Goal: Transaction & Acquisition: Purchase product/service

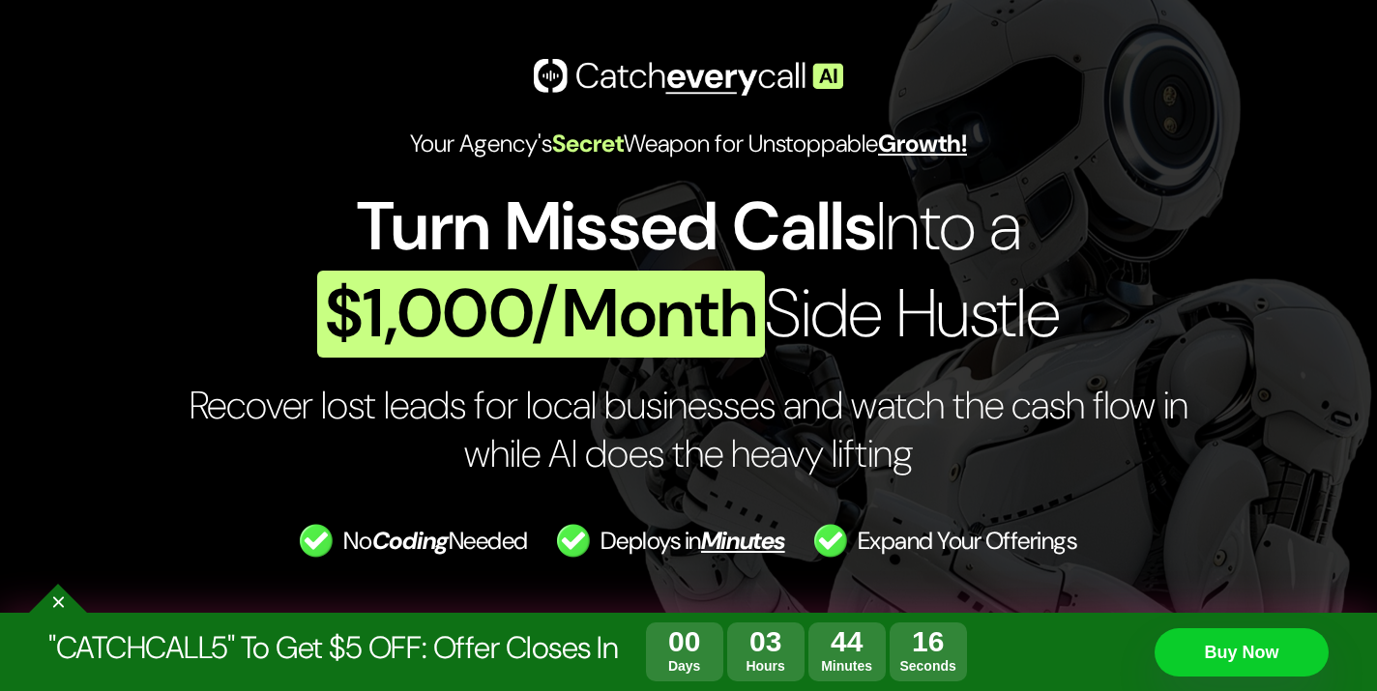
click at [448, 271] on span "$1,000/Month" at bounding box center [541, 314] width 448 height 87
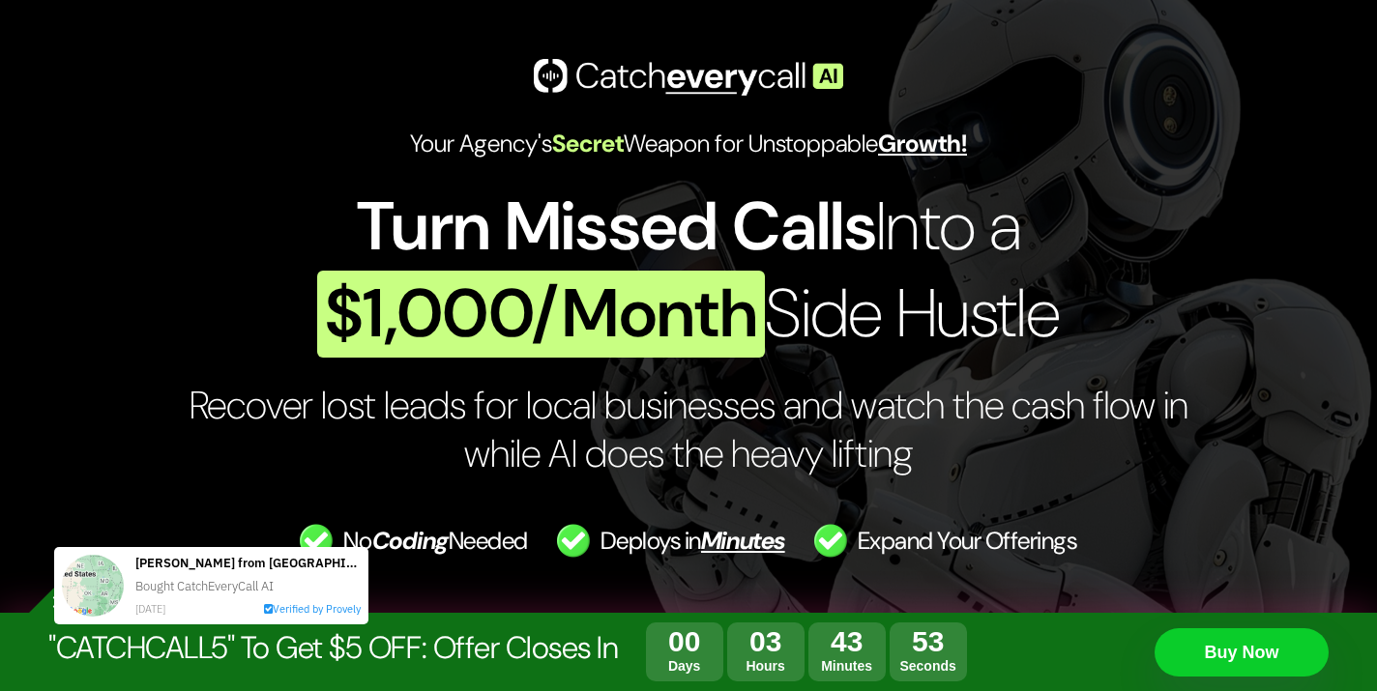
click at [436, 235] on span "Turn Missed Calls" at bounding box center [616, 227] width 519 height 88
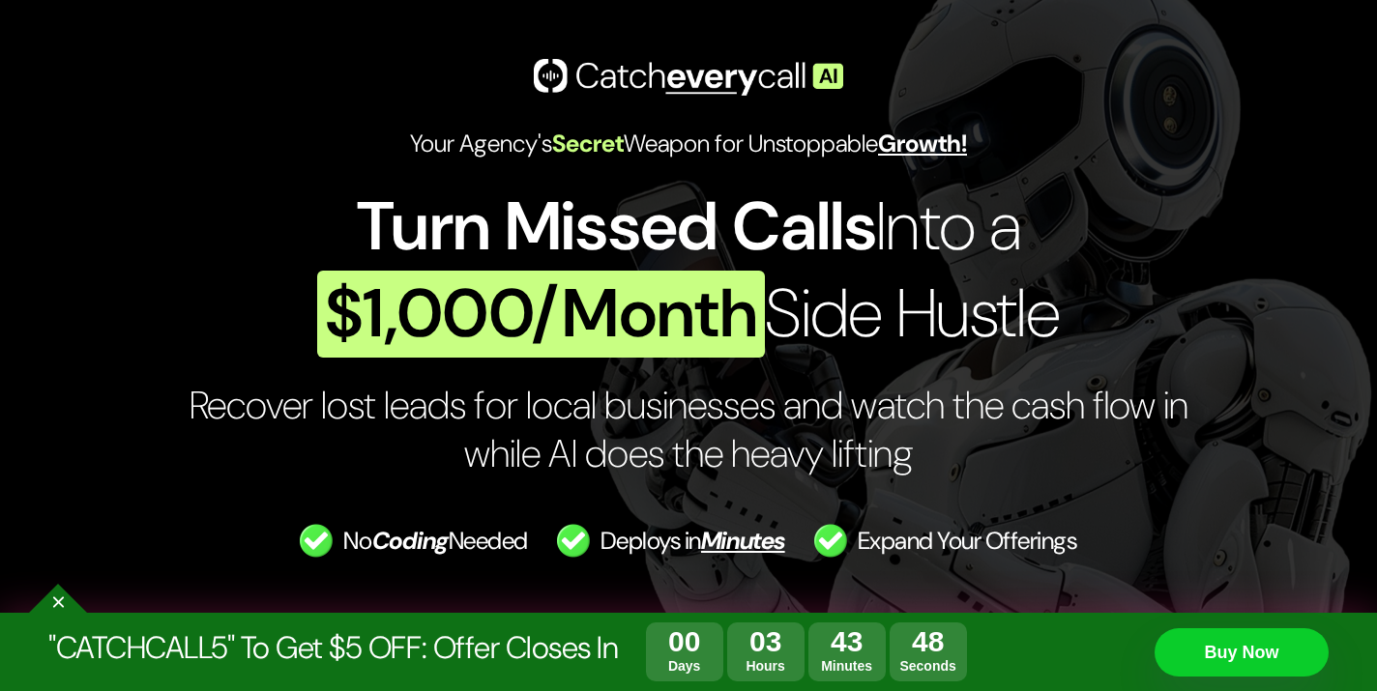
drag, startPoint x: 389, startPoint y: 132, endPoint x: 478, endPoint y: 282, distance: 175.1
click at [478, 282] on div "Your Agency's Secret Weapon for Unstoppable Growth! Turn Missed Calls Into a $1…" at bounding box center [689, 315] width 1296 height 515
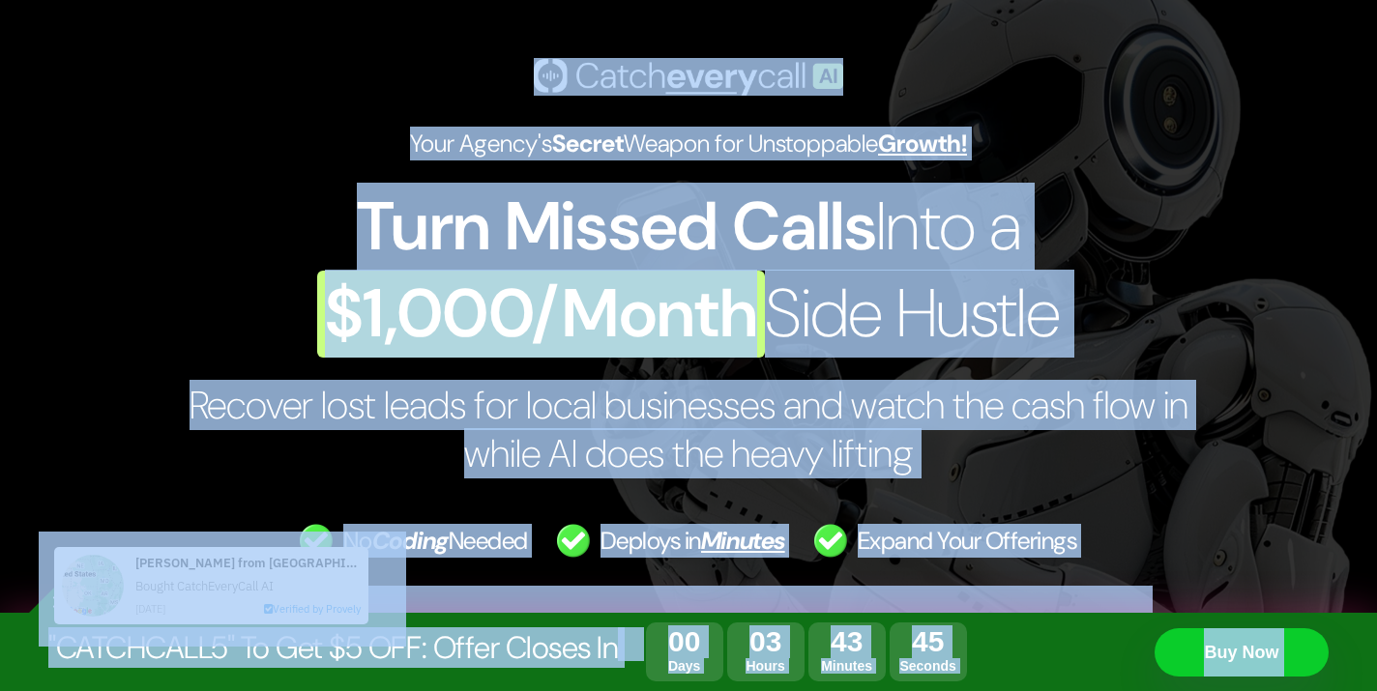
copy body "Your Agency's Secret Weapon for Unstoppable Growth! Turn Missed Calls Into a $1…"
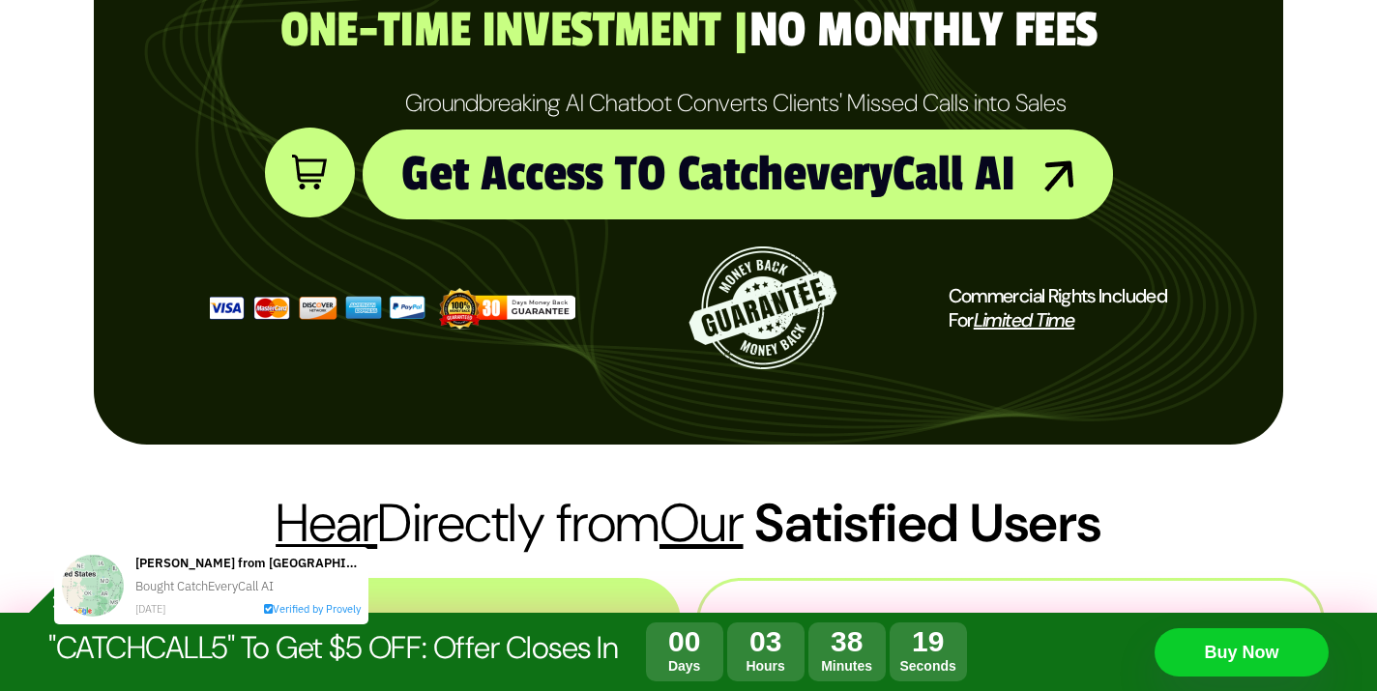
scroll to position [1236, 0]
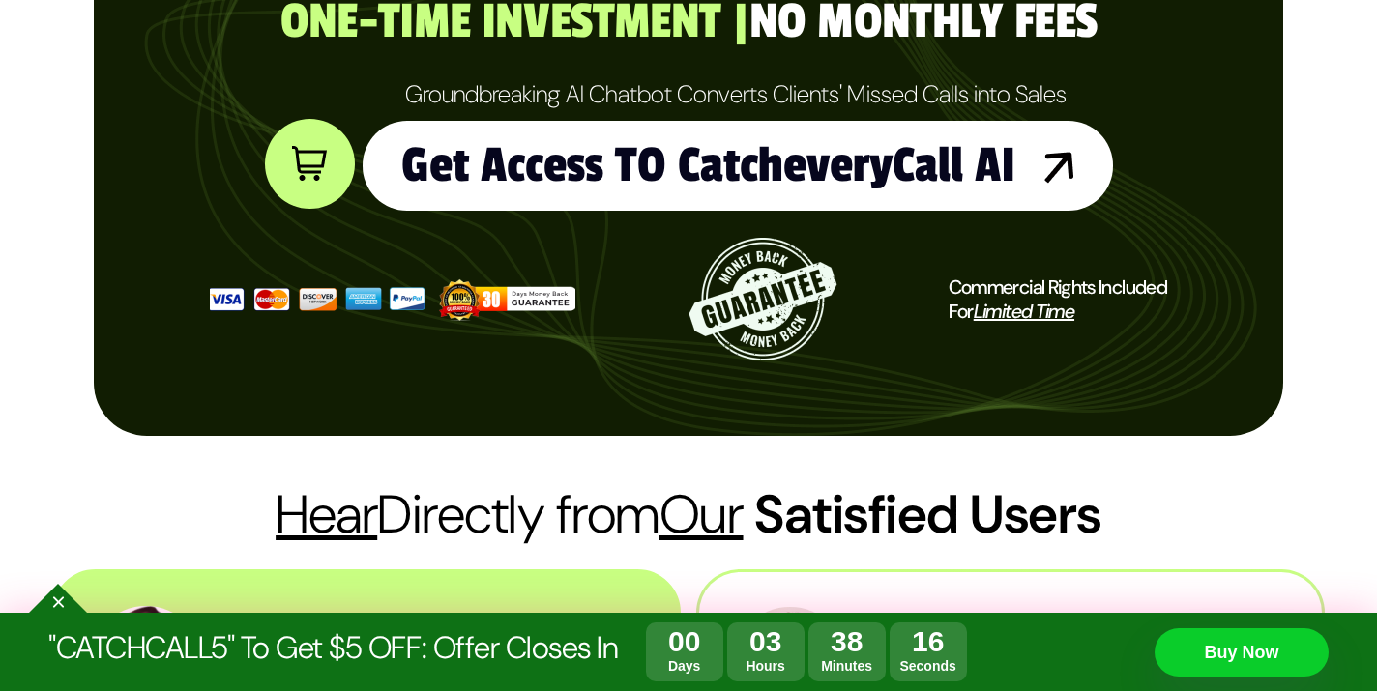
click at [596, 177] on link "Get Access TO CatcheveryCall AI" at bounding box center [738, 166] width 750 height 90
